Goal: Task Accomplishment & Management: Use online tool/utility

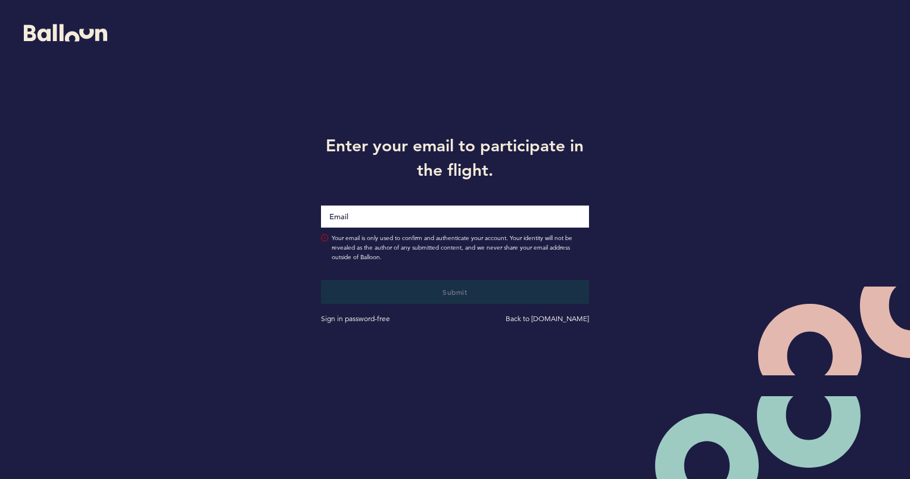
click at [483, 217] on input "Email" at bounding box center [454, 216] width 267 height 22
type input "[PERSON_NAME][EMAIL_ADDRESS][PERSON_NAME][DOMAIN_NAME]"
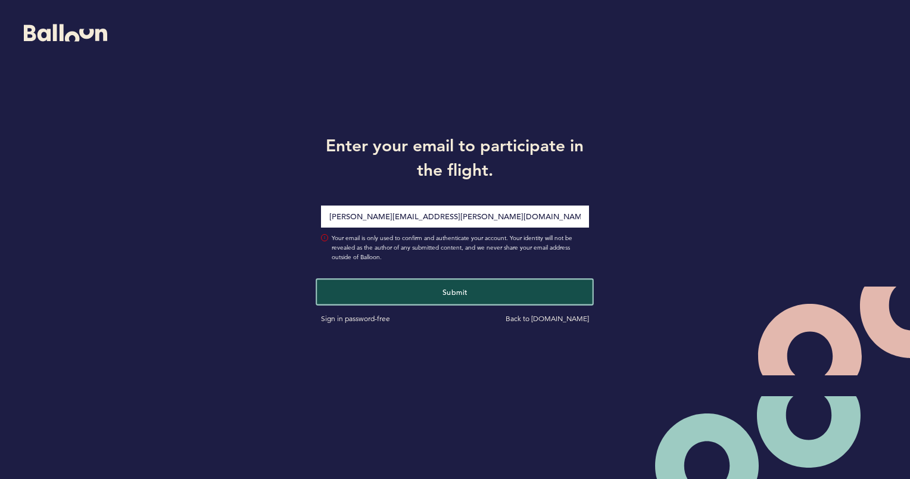
click at [451, 291] on span "Submit" at bounding box center [454, 291] width 25 height 10
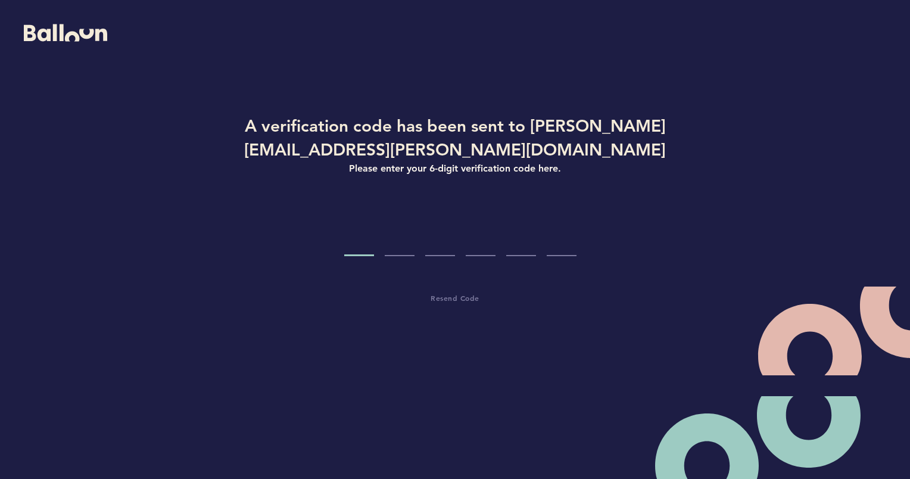
click at [367, 244] on input "Code digit 1" at bounding box center [359, 233] width 30 height 45
paste input "1"
type input "1"
type input "6"
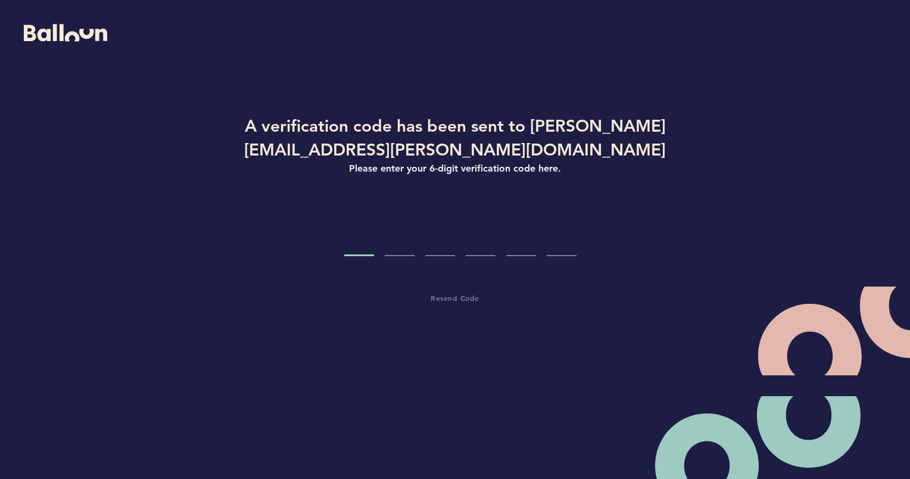
type input "5"
type input "1"
type input "0"
type input "6"
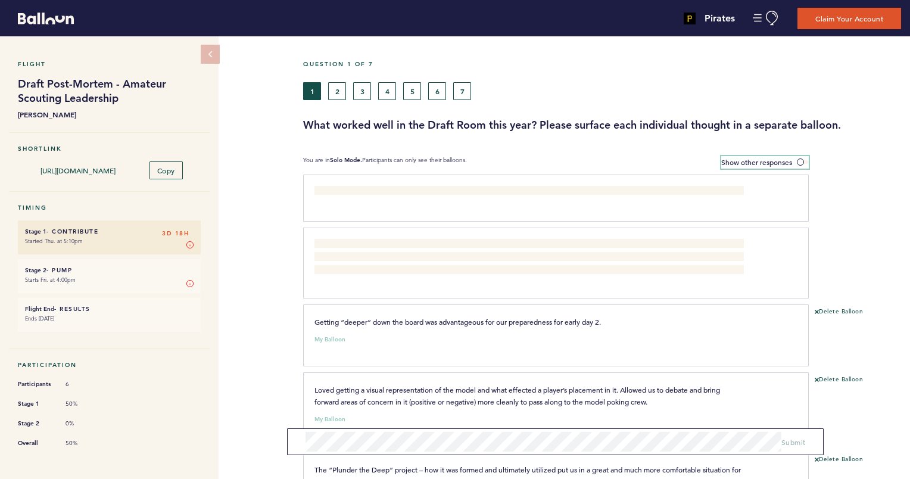
click at [773, 161] on span "Show other responses" at bounding box center [756, 162] width 71 height 10
click at [0, 0] on input "Show other responses" at bounding box center [0, 0] width 0 height 0
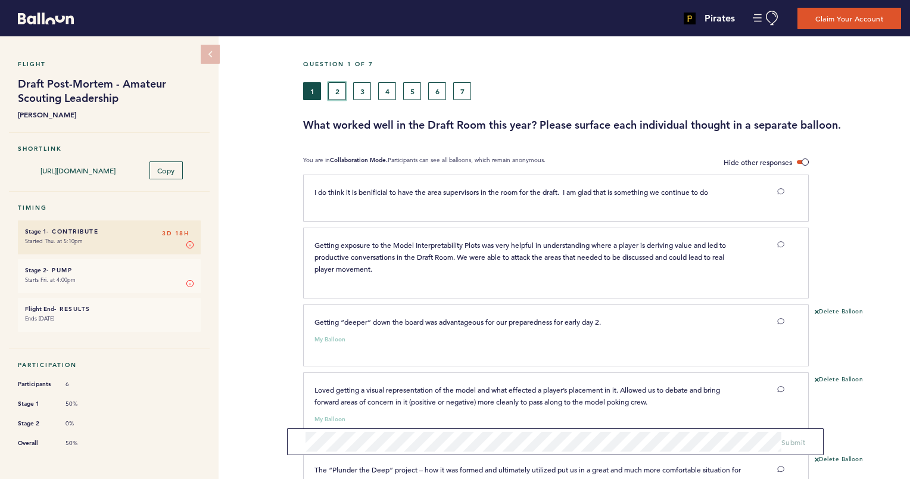
click at [336, 92] on button "2" at bounding box center [337, 91] width 18 height 18
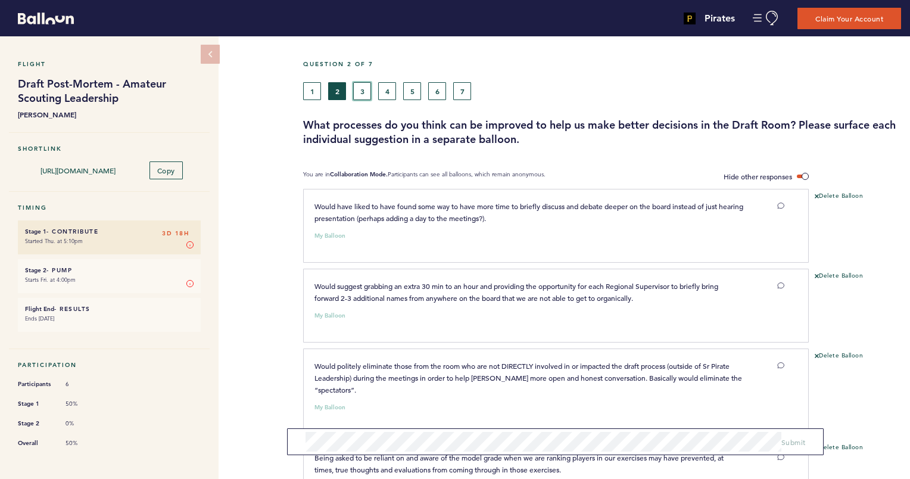
click at [365, 92] on button "3" at bounding box center [362, 91] width 18 height 18
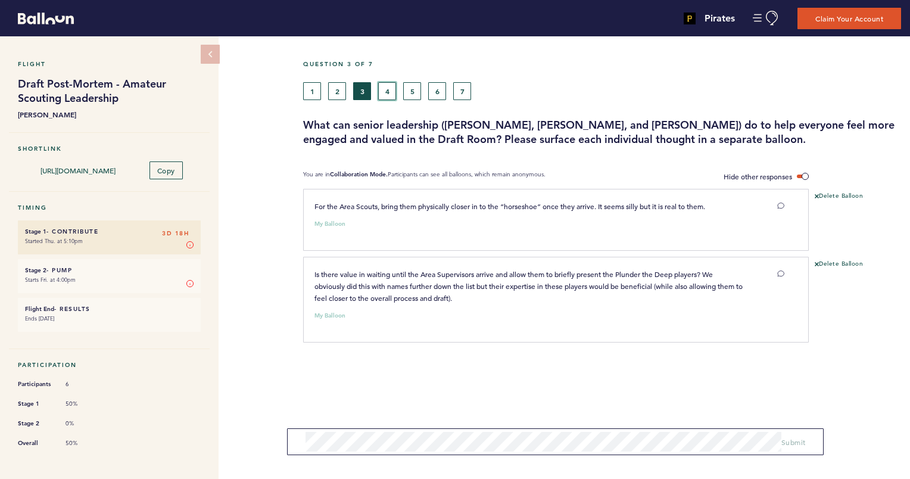
click at [395, 91] on button "4" at bounding box center [387, 91] width 18 height 18
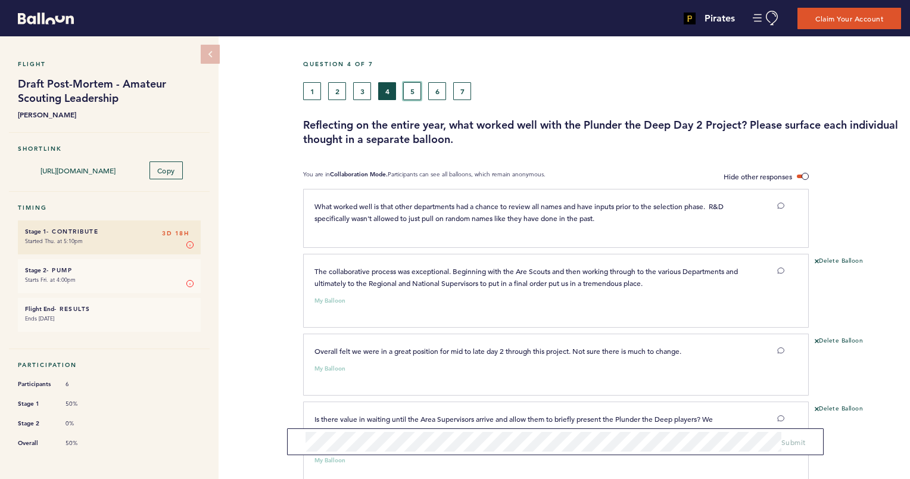
click at [406, 91] on button "5" at bounding box center [412, 91] width 18 height 18
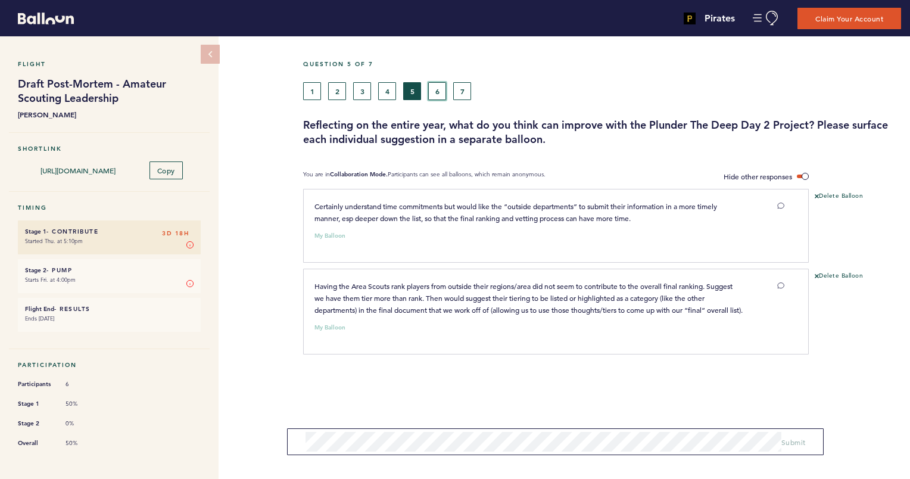
click at [437, 91] on button "6" at bounding box center [437, 91] width 18 height 18
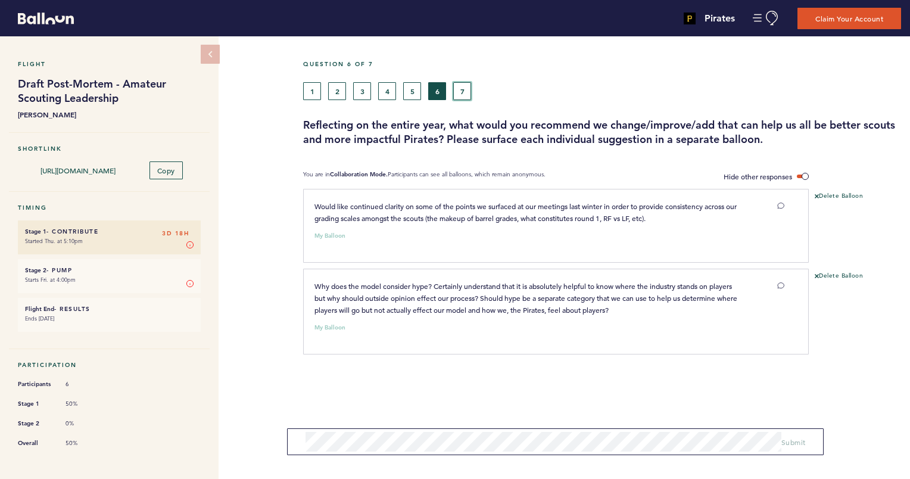
click at [465, 90] on button "7" at bounding box center [462, 91] width 18 height 18
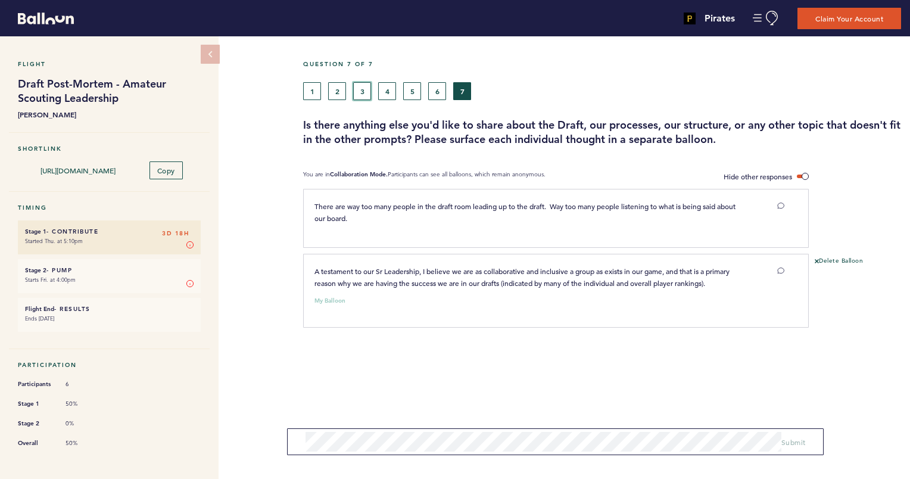
click at [360, 87] on button "3" at bounding box center [362, 91] width 18 height 18
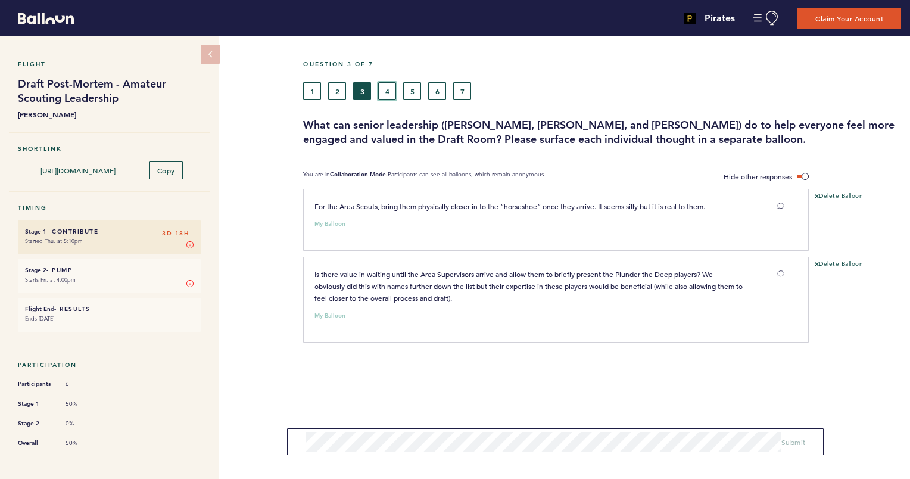
click at [390, 88] on button "4" at bounding box center [387, 91] width 18 height 18
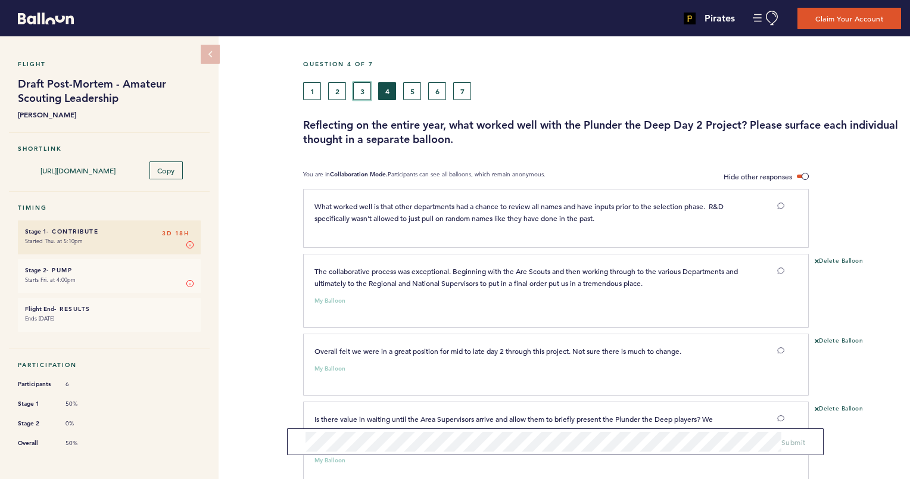
click at [357, 91] on button "3" at bounding box center [362, 91] width 18 height 18
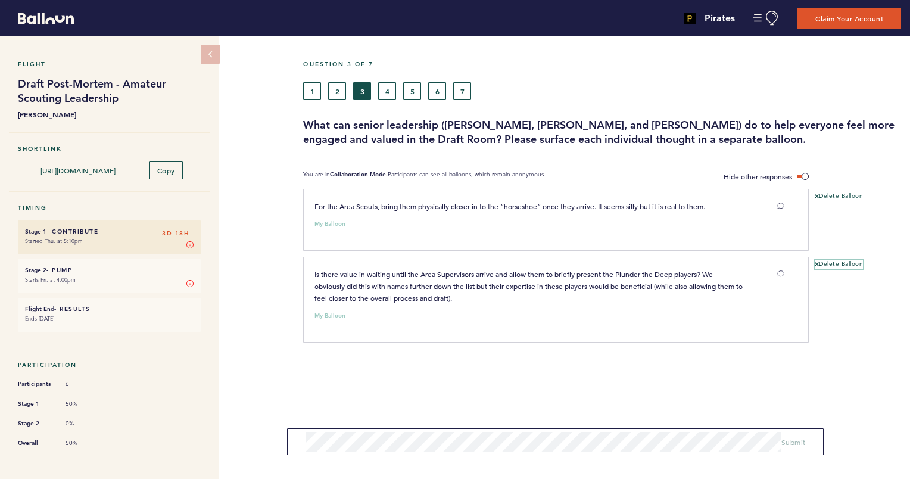
click at [824, 260] on button "Delete Balloon" at bounding box center [839, 265] width 48 height 10
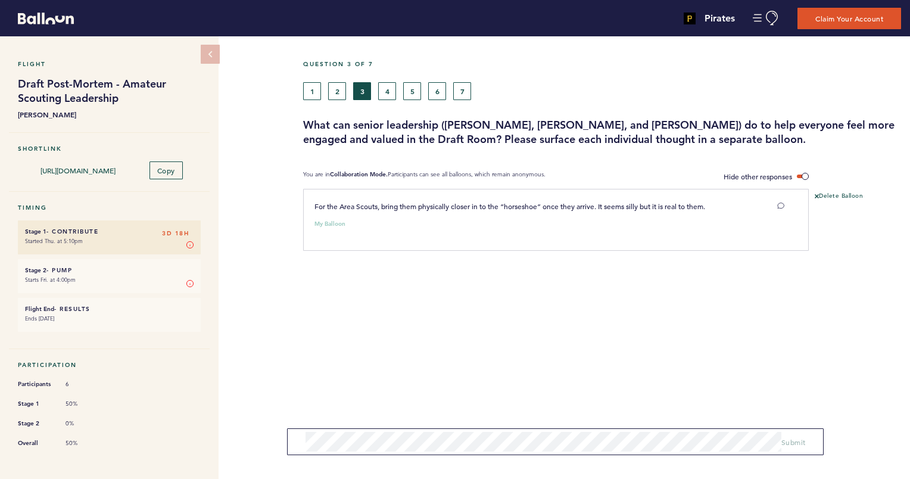
click at [376, 91] on div "1 2 3 4 5 6 7" at bounding box center [525, 91] width 444 height 18
click at [389, 91] on button "4" at bounding box center [387, 91] width 18 height 18
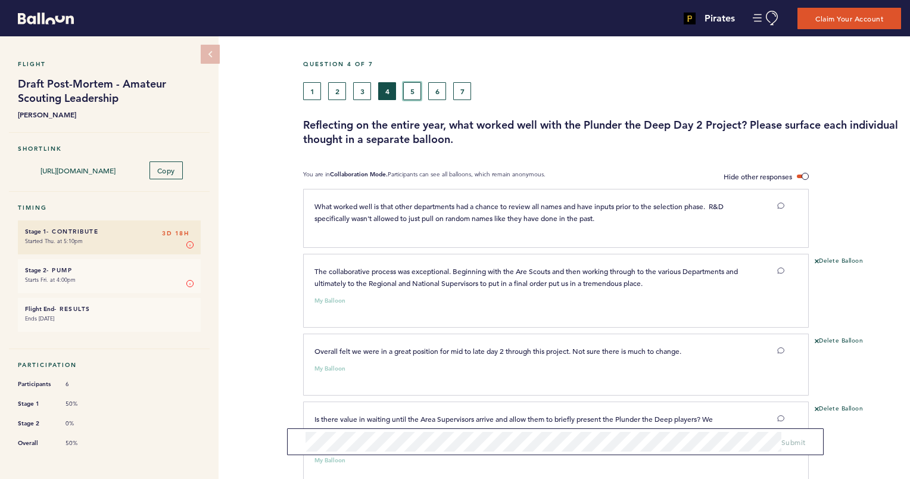
click at [414, 87] on button "5" at bounding box center [412, 91] width 18 height 18
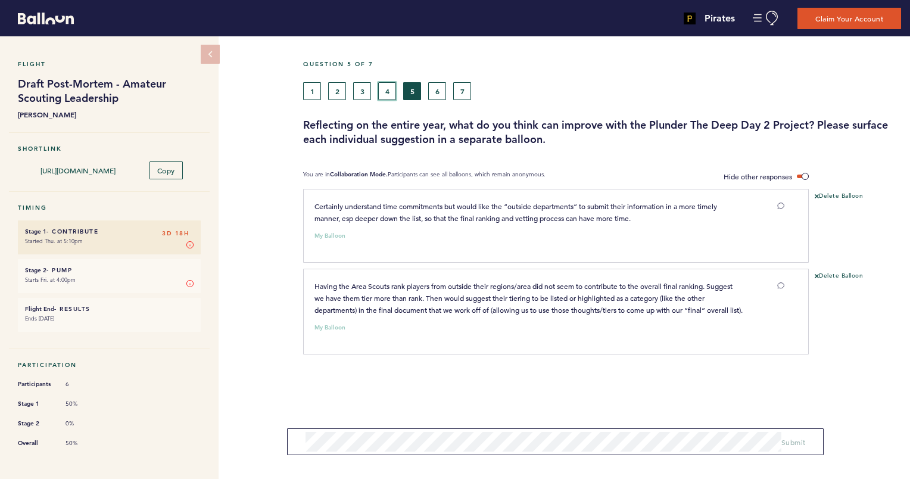
click at [390, 91] on button "4" at bounding box center [387, 91] width 18 height 18
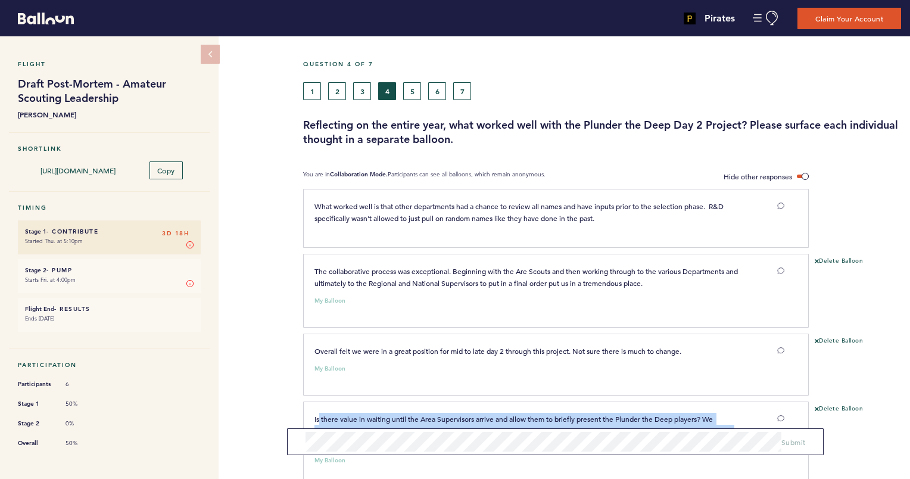
drag, startPoint x: 319, startPoint y: 416, endPoint x: 740, endPoint y: 423, distance: 421.1
click at [740, 423] on p "Is there value in waiting until the Area Supervisors arrive and allow them to b…" at bounding box center [528, 431] width 429 height 36
drag, startPoint x: 740, startPoint y: 423, endPoint x: 688, endPoint y: 424, distance: 52.4
copy span "there value in waiting until the Area Supervisors arrive and allow them to brie…"
click at [816, 407] on icon at bounding box center [817, 409] width 4 height 4
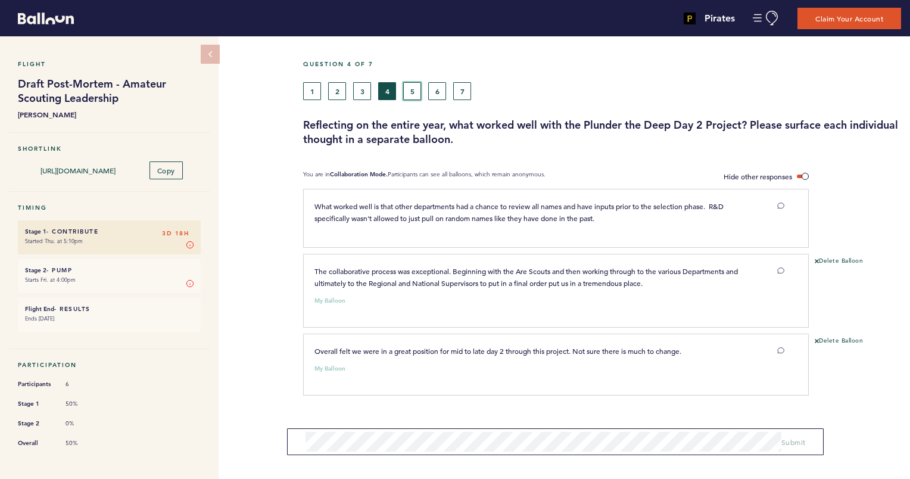
click at [410, 89] on button "5" at bounding box center [412, 91] width 18 height 18
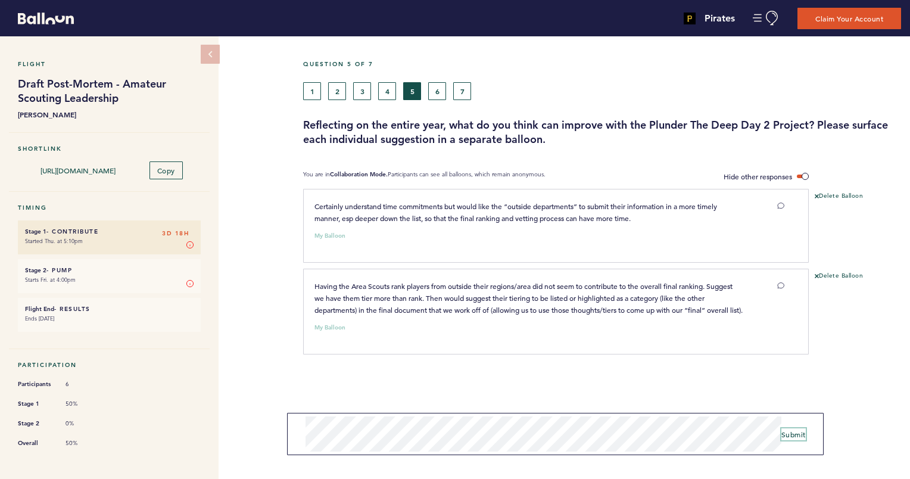
click at [790, 434] on span "Submit" at bounding box center [793, 434] width 24 height 10
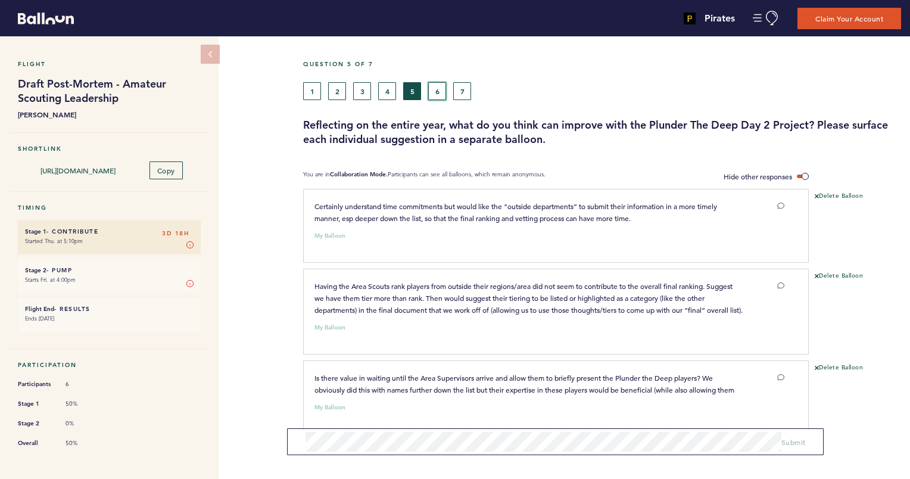
click at [436, 85] on button "6" at bounding box center [437, 91] width 18 height 18
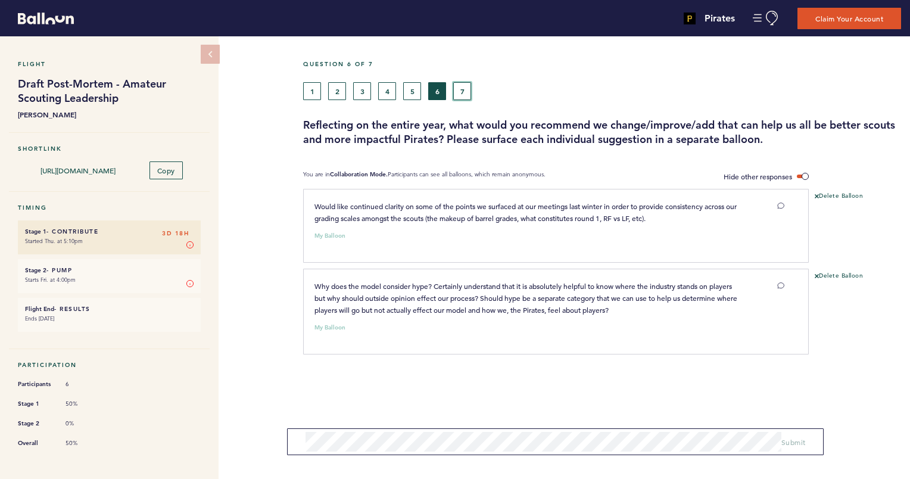
click at [460, 88] on button "7" at bounding box center [462, 91] width 18 height 18
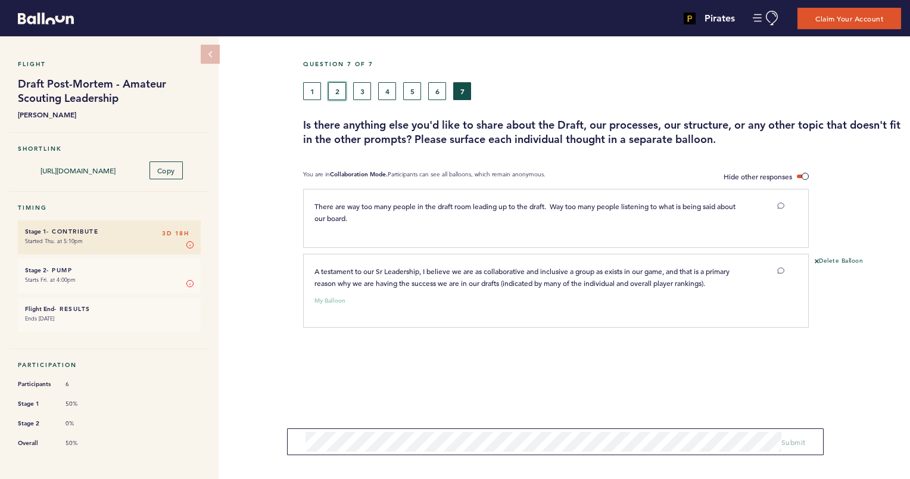
click at [336, 88] on button "2" at bounding box center [337, 91] width 18 height 18
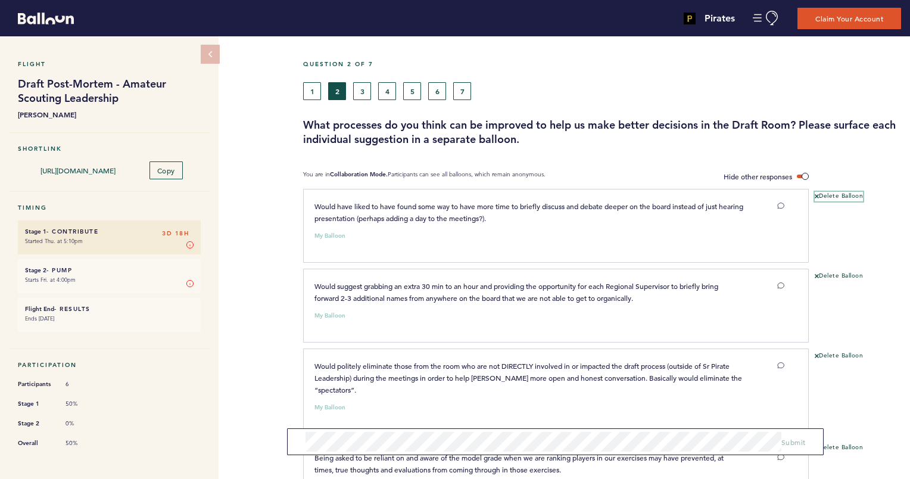
click at [829, 195] on button "Delete Balloon" at bounding box center [839, 197] width 48 height 10
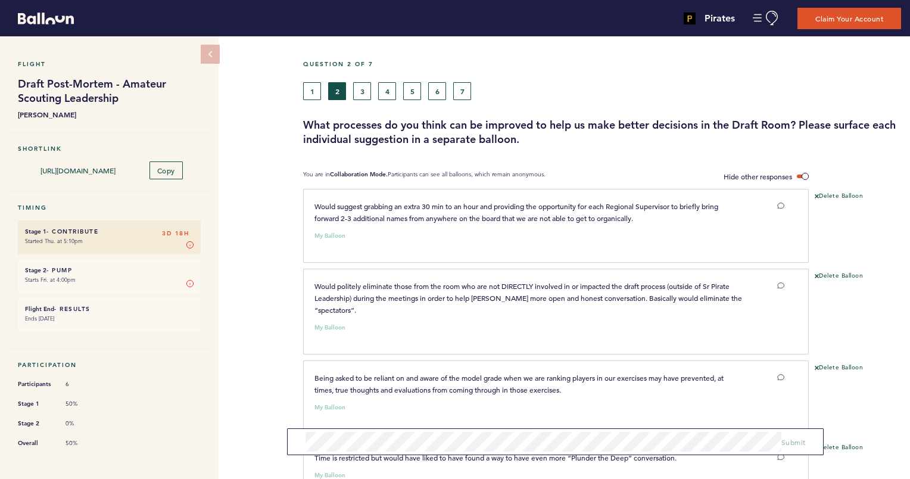
drag, startPoint x: 682, startPoint y: 457, endPoint x: 302, endPoint y: 429, distance: 381.6
click at [303, 429] on div "Question 2 of 7 1 2 3 4 5 6 7 What processes do you think can be improved to he…" at bounding box center [606, 301] width 607 height 531
drag, startPoint x: 302, startPoint y: 429, endPoint x: 314, endPoint y: 458, distance: 31.2
click at [314, 458] on div "Time is restricted but would have liked to have found a way to have even more “…" at bounding box center [528, 457] width 447 height 12
click at [314, 458] on span "Time is restricted but would have liked to have found a way to have even more “…" at bounding box center [495, 458] width 362 height 10
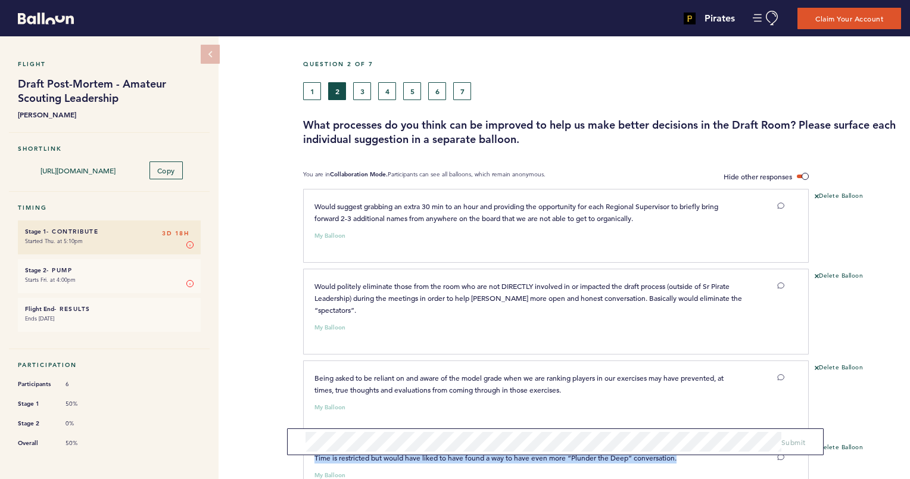
click at [314, 458] on div "Time is restricted but would have liked to have found a way to have even more “…" at bounding box center [528, 457] width 447 height 12
drag, startPoint x: 314, startPoint y: 458, endPoint x: 344, endPoint y: 456, distance: 29.3
copy div "Time is restricted but would have liked to have found a way to have even more “…"
click at [850, 447] on button "Delete Balloon" at bounding box center [839, 448] width 48 height 10
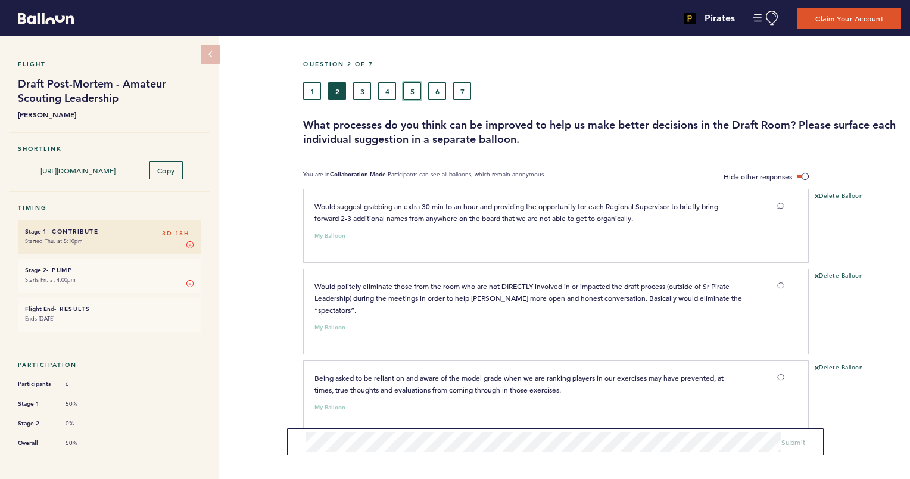
click at [406, 93] on button "5" at bounding box center [412, 91] width 18 height 18
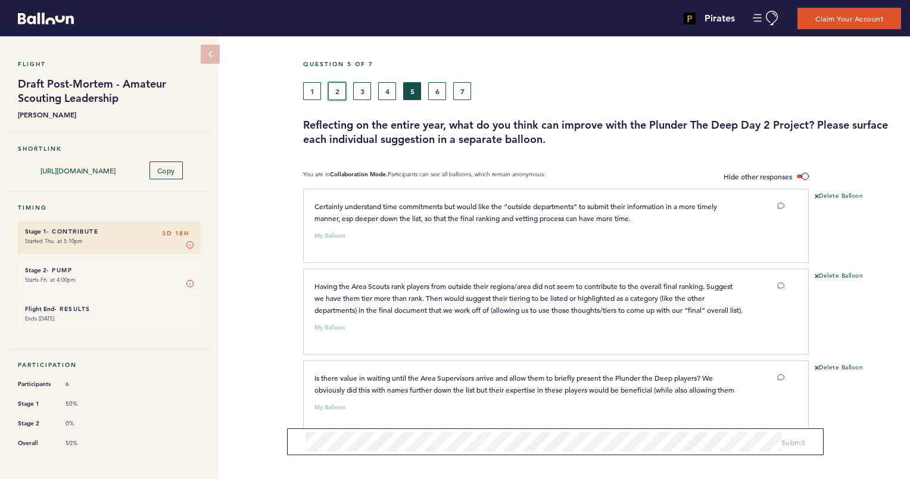
click at [337, 83] on button "2" at bounding box center [337, 91] width 18 height 18
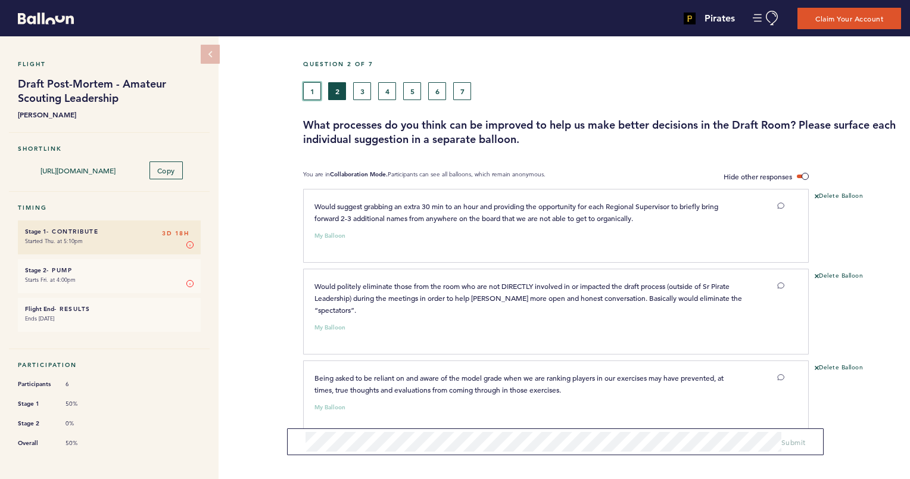
click at [303, 91] on button "1" at bounding box center [312, 91] width 18 height 18
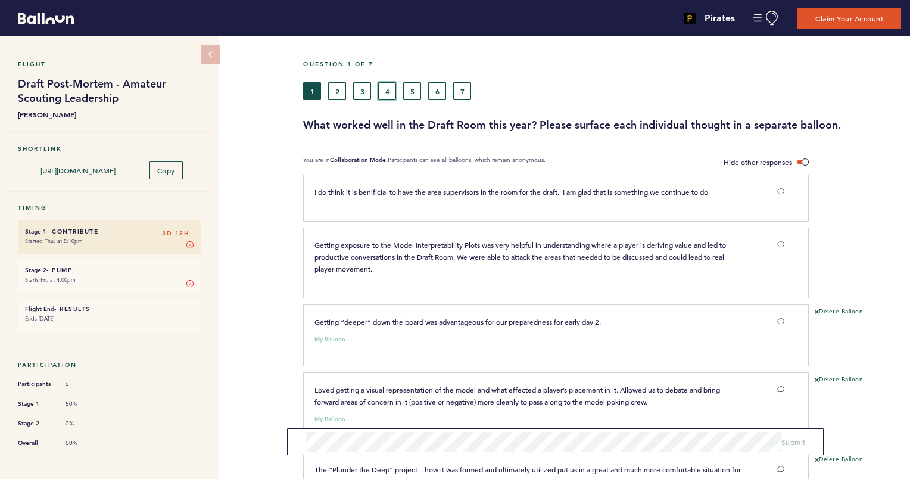
click at [381, 91] on button "4" at bounding box center [387, 91] width 18 height 18
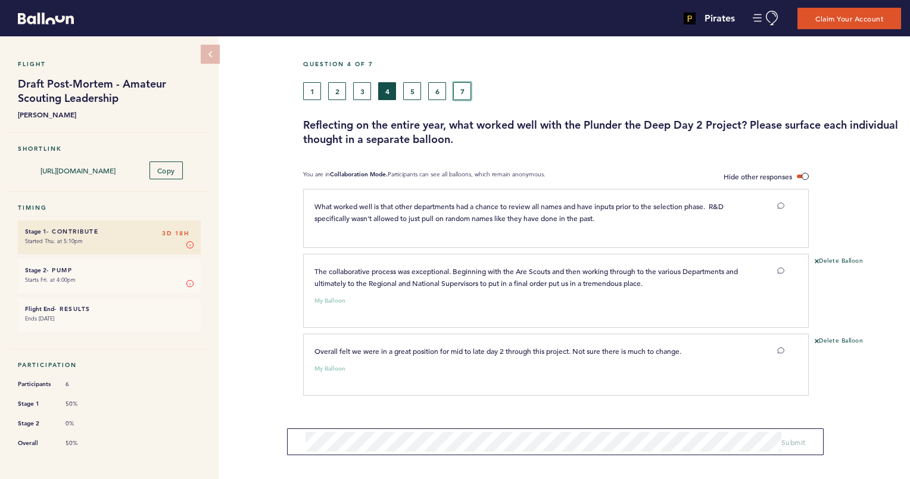
click at [464, 87] on button "7" at bounding box center [462, 91] width 18 height 18
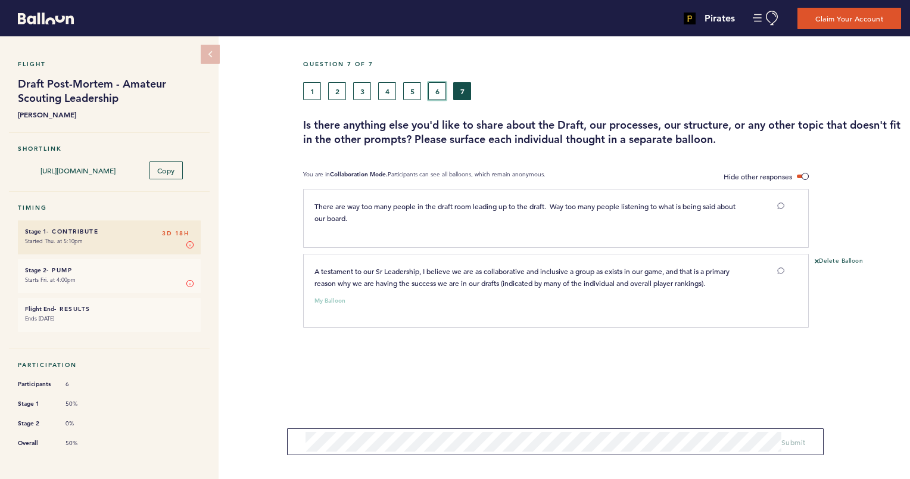
click at [441, 90] on button "6" at bounding box center [437, 91] width 18 height 18
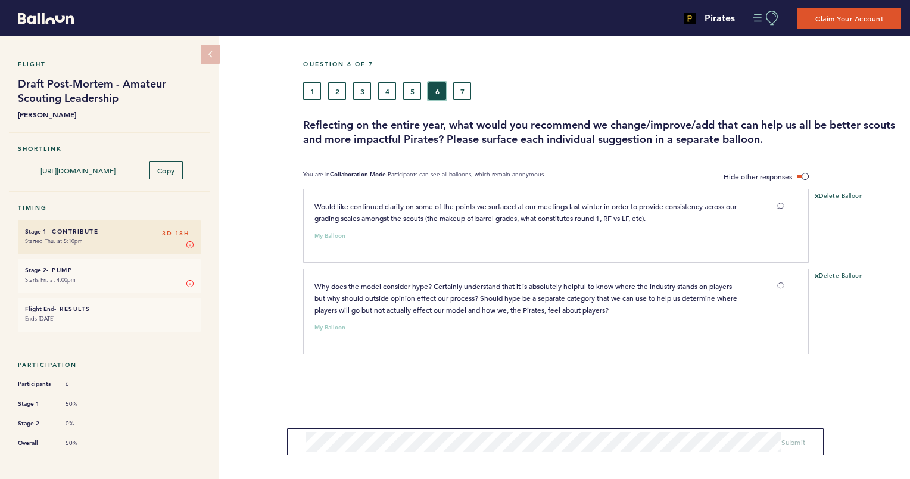
click at [759, 17] on button "Manage Account" at bounding box center [766, 18] width 27 height 15
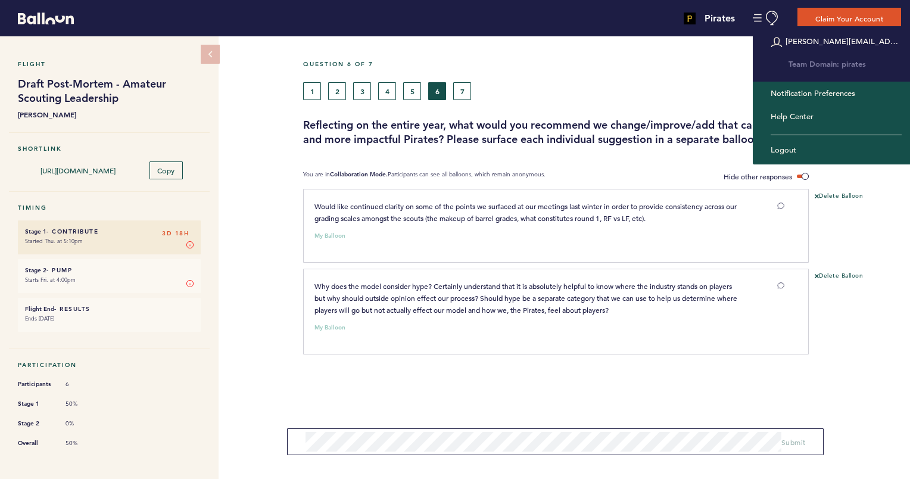
click at [625, 82] on div "1 2 3 4 5 6 7" at bounding box center [525, 91] width 444 height 18
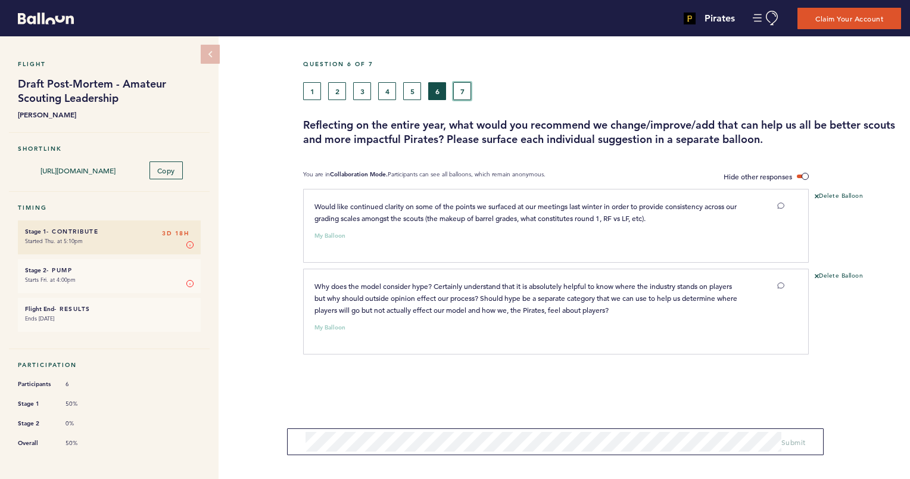
click at [465, 93] on button "7" at bounding box center [462, 91] width 18 height 18
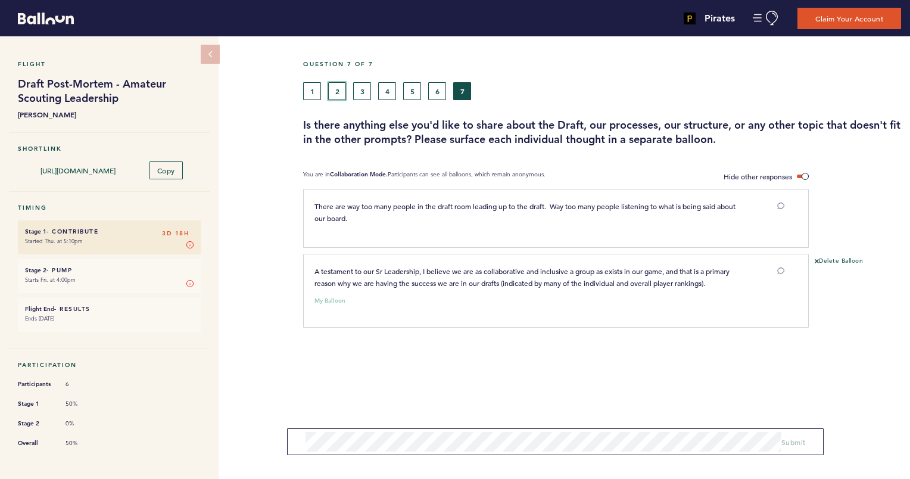
click at [338, 84] on button "2" at bounding box center [337, 91] width 18 height 18
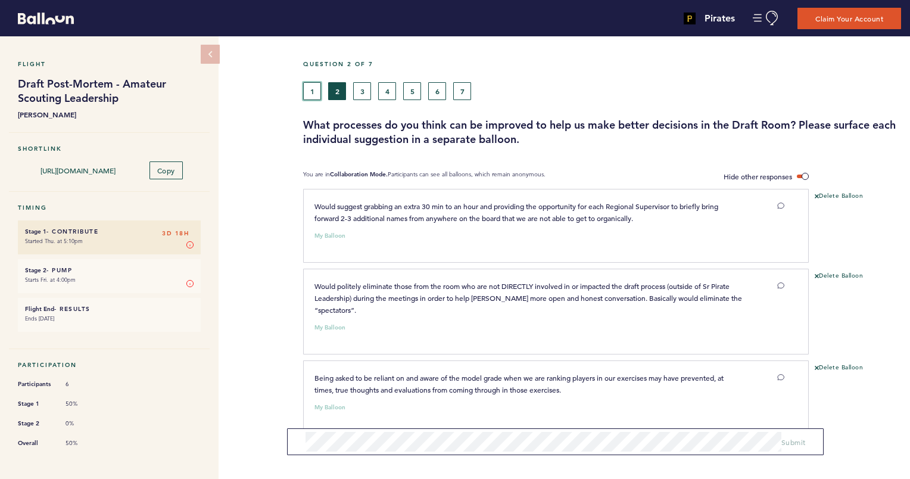
click at [312, 97] on button "1" at bounding box center [312, 91] width 18 height 18
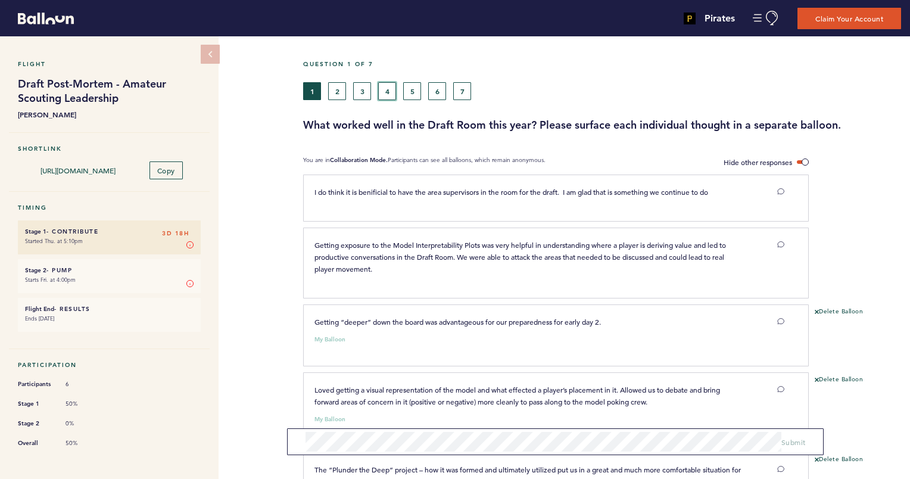
click at [391, 92] on button "4" at bounding box center [387, 91] width 18 height 18
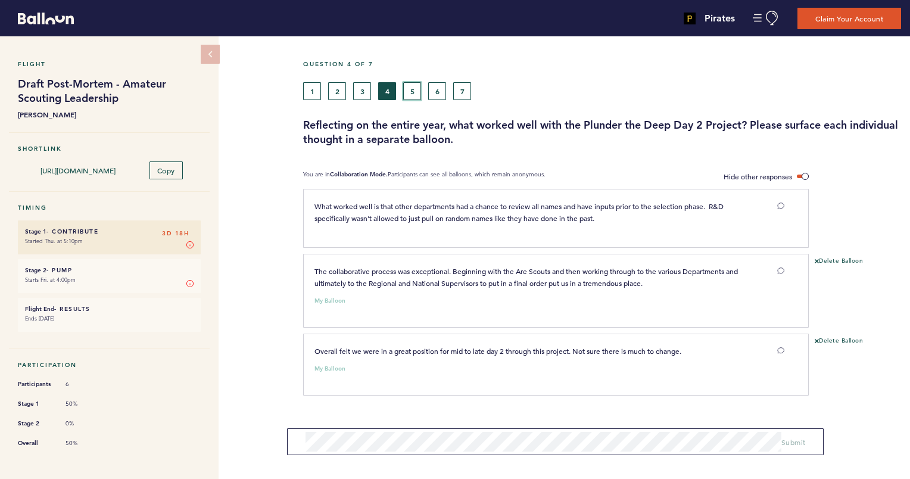
click at [410, 91] on button "5" at bounding box center [412, 91] width 18 height 18
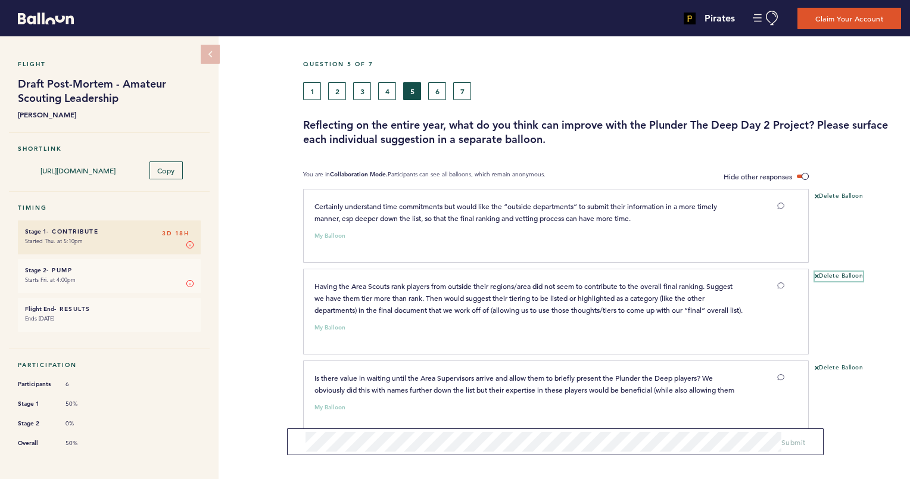
click at [838, 275] on button "Delete Balloon" at bounding box center [839, 277] width 48 height 10
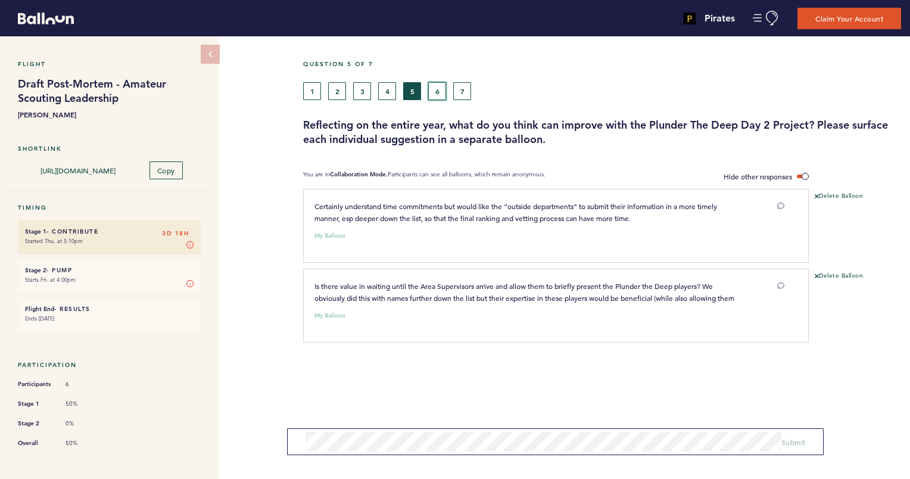
click at [435, 91] on button "6" at bounding box center [437, 91] width 18 height 18
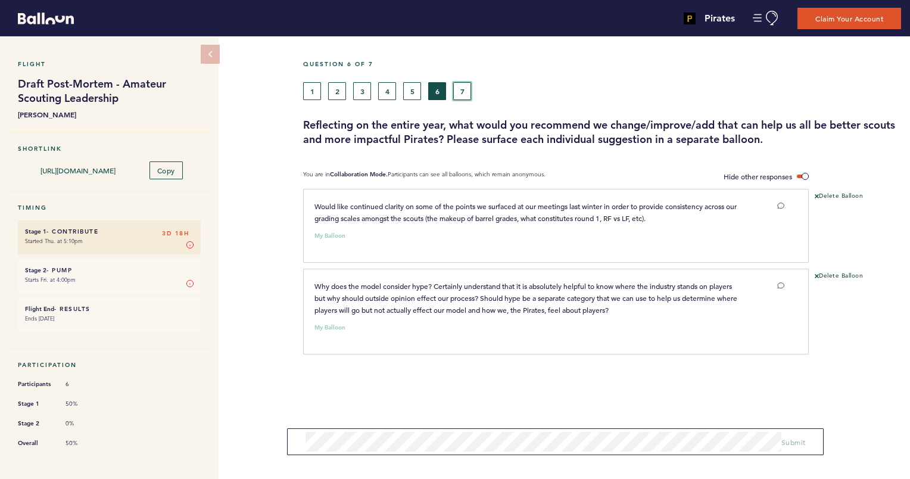
click at [461, 92] on button "7" at bounding box center [462, 91] width 18 height 18
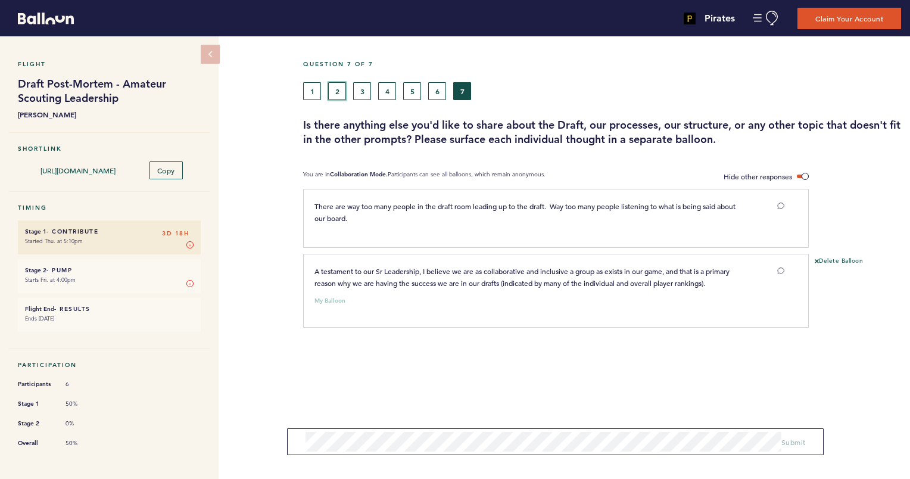
click at [336, 90] on button "2" at bounding box center [337, 91] width 18 height 18
